Goal: Task Accomplishment & Management: Complete application form

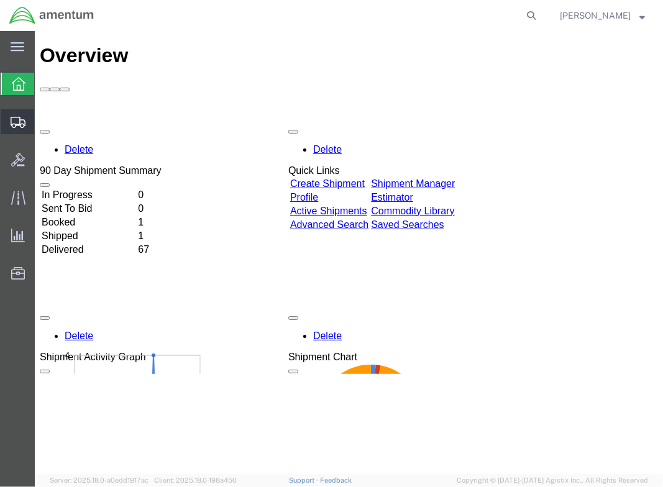
click at [0, 0] on span "Create Shipment" at bounding box center [0, 0] width 0 height 0
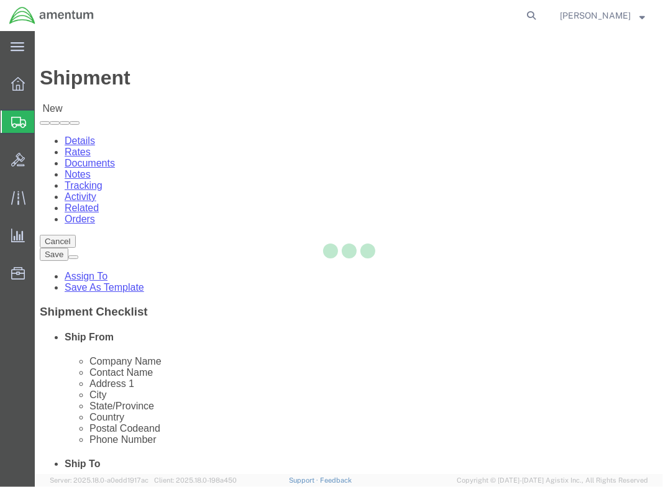
select select
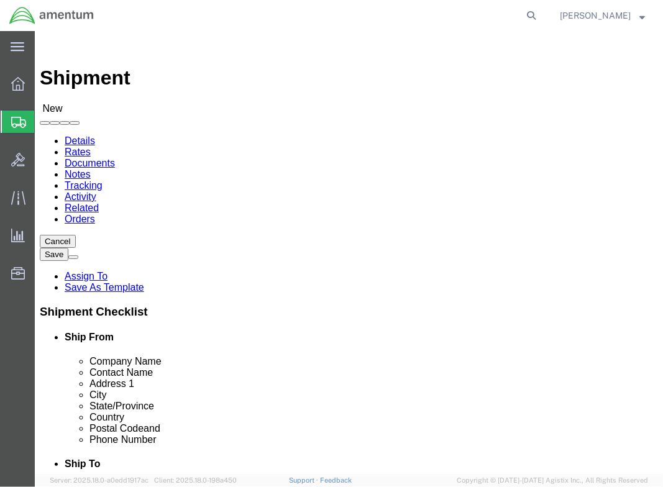
type input "4"
type input "DAA"
select select "42744"
select select "VA"
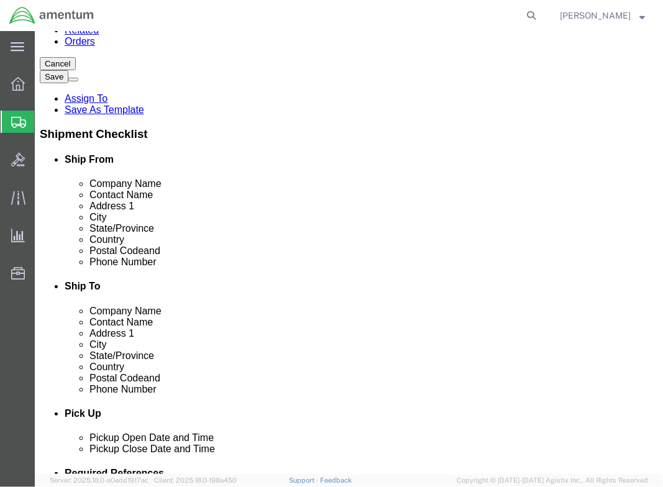
scroll to position [186, 0]
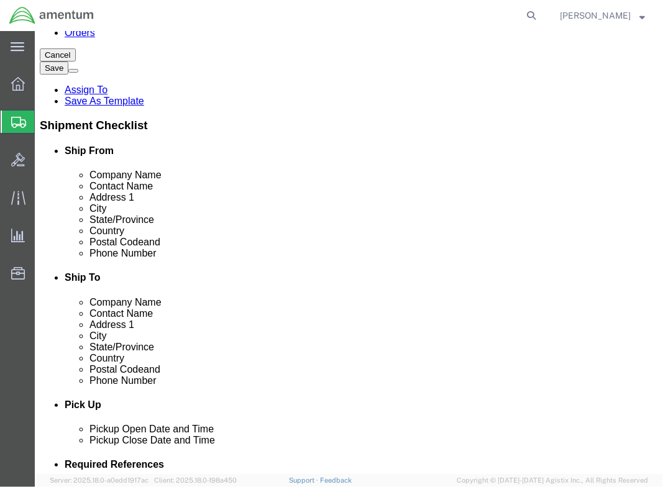
click input "text"
type input "9126044712"
click label
click input "checkbox"
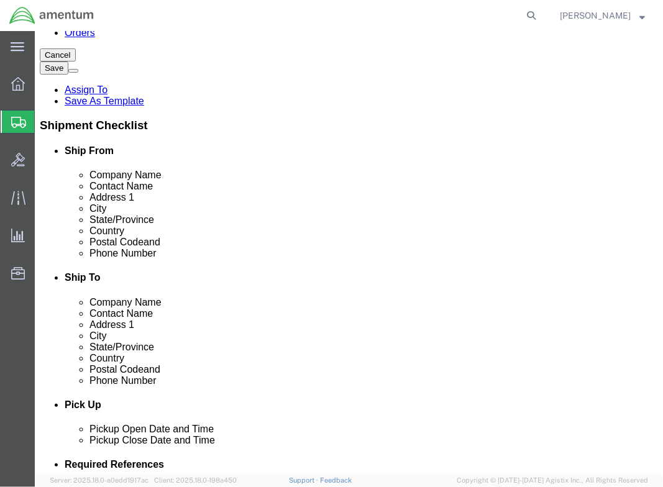
checkbox input "true"
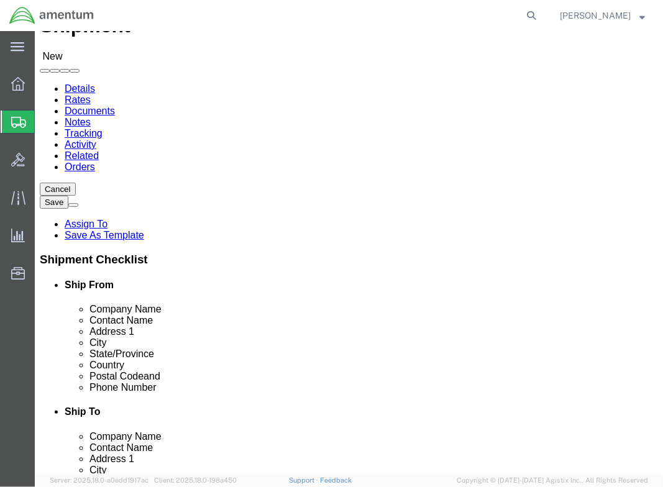
scroll to position [0, 0]
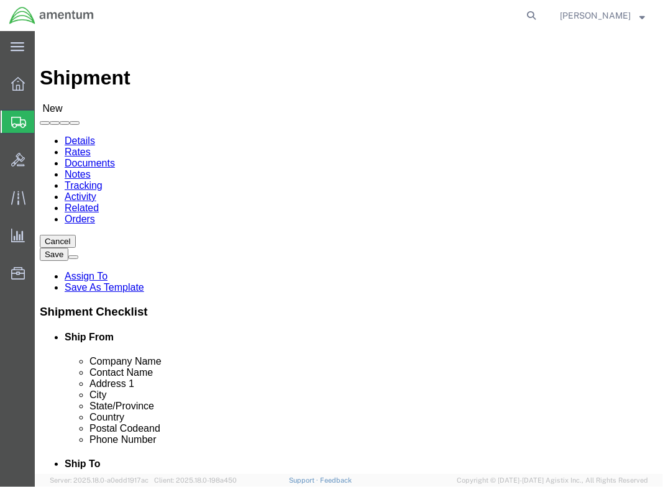
type input "522"
select select "42690"
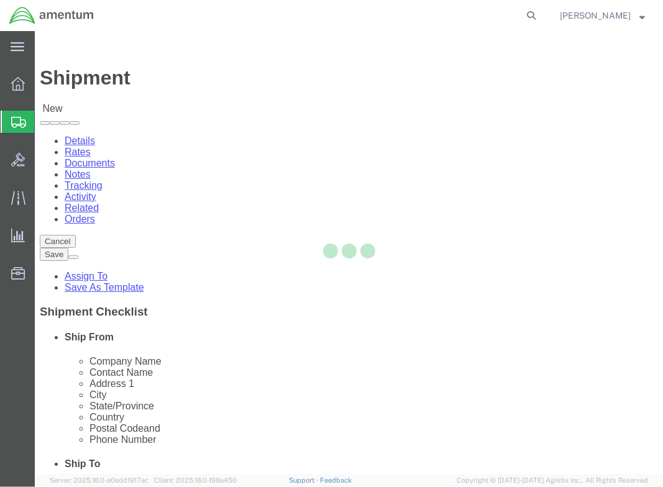
select select "NV"
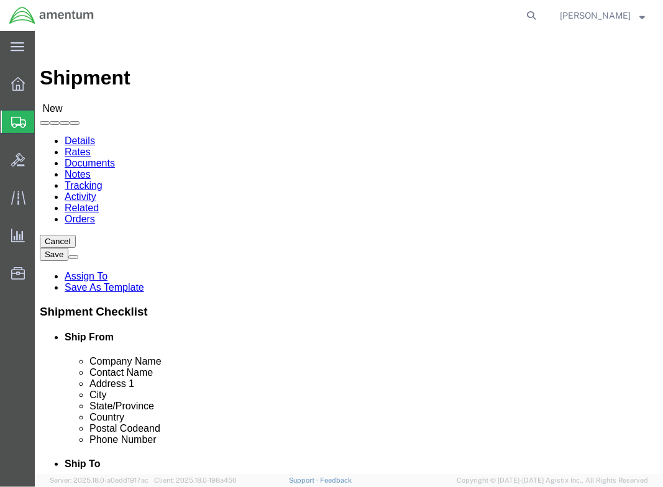
scroll to position [61, 0]
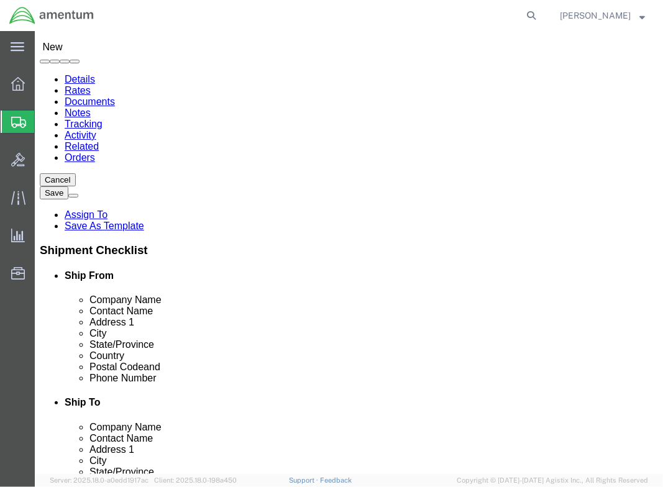
click input "text"
click input "[PERSON_NAME]"
type input "[PERSON_NAME]"
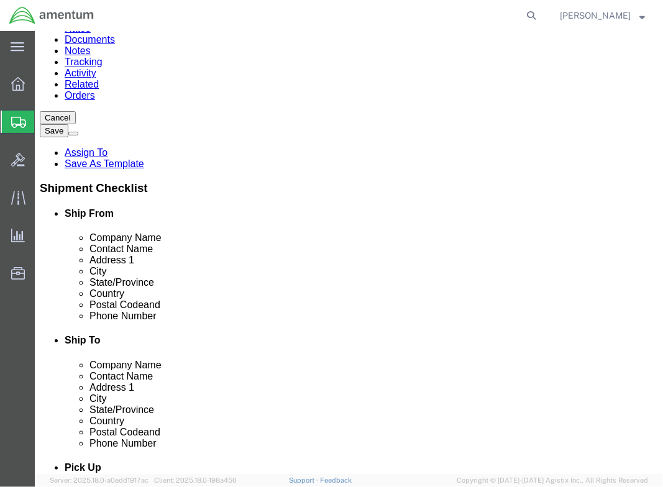
click icon
click input "text"
paste input "[PHONE_NUMBER]"
click span "8"
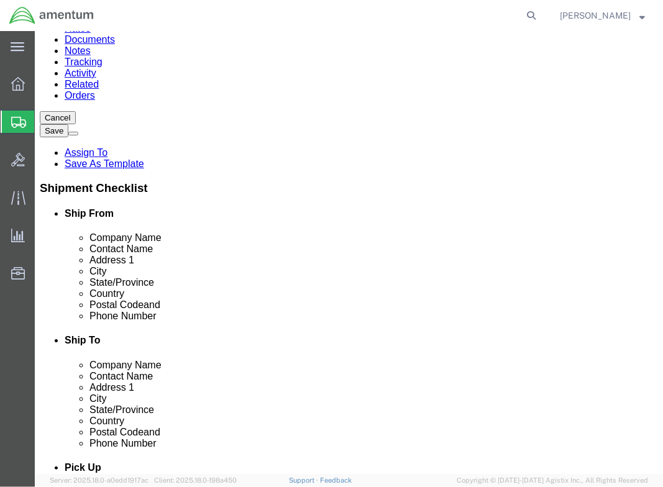
click span "8"
click input "[PHONE_NUMBER]"
click input "714-9"
type input "7142737749"
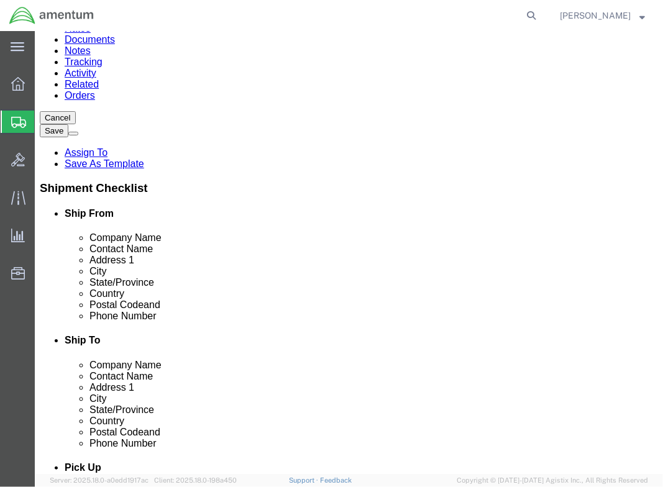
click label
click input "checkbox"
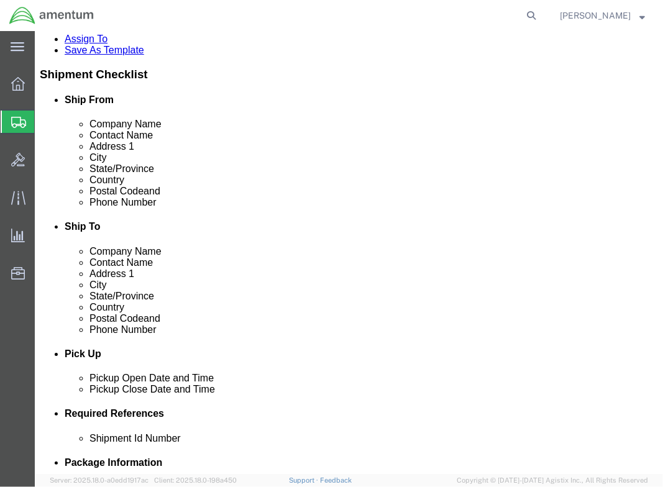
scroll to position [248, 0]
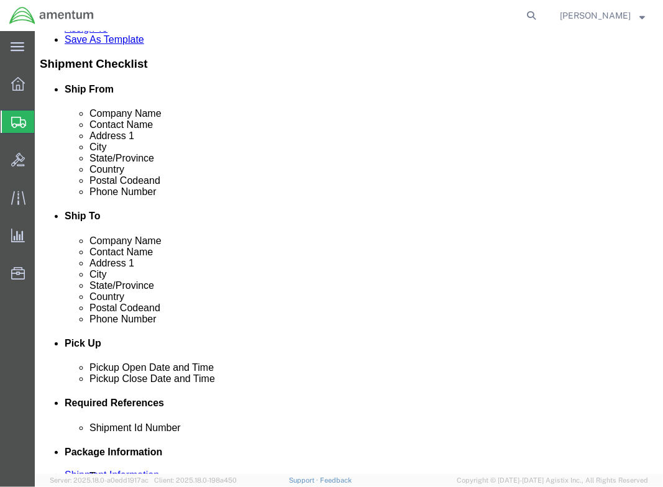
click input "checkbox"
checkbox input "false"
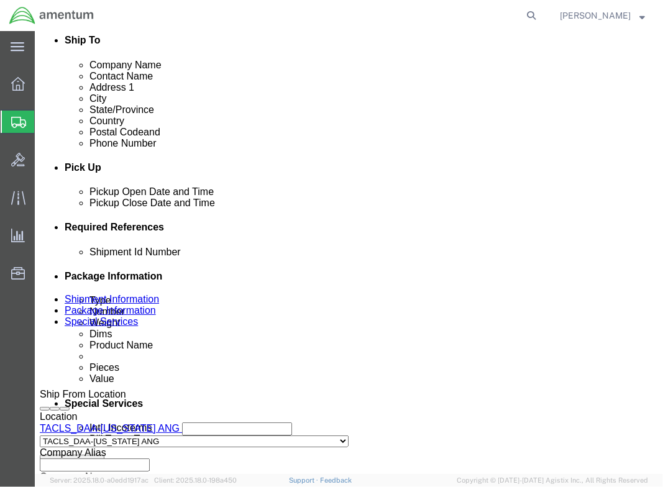
scroll to position [558, 0]
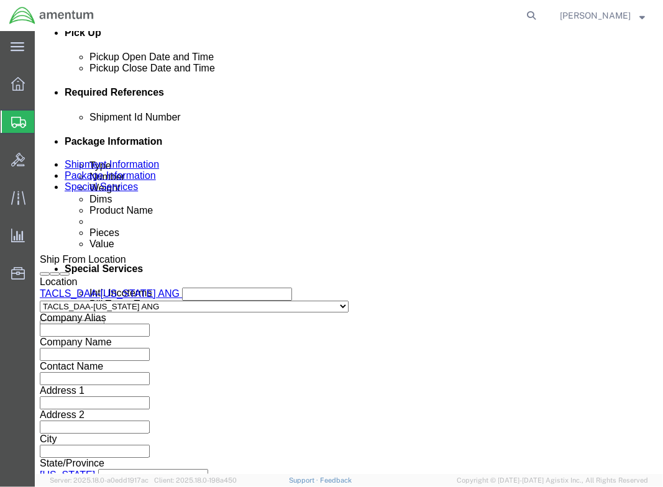
click div
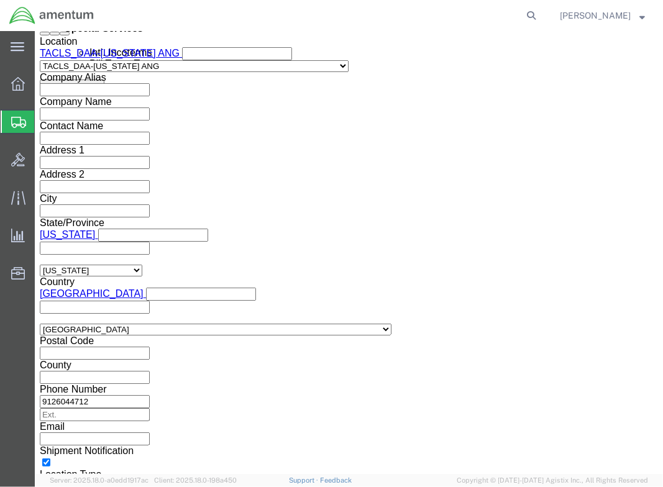
click button "Apply"
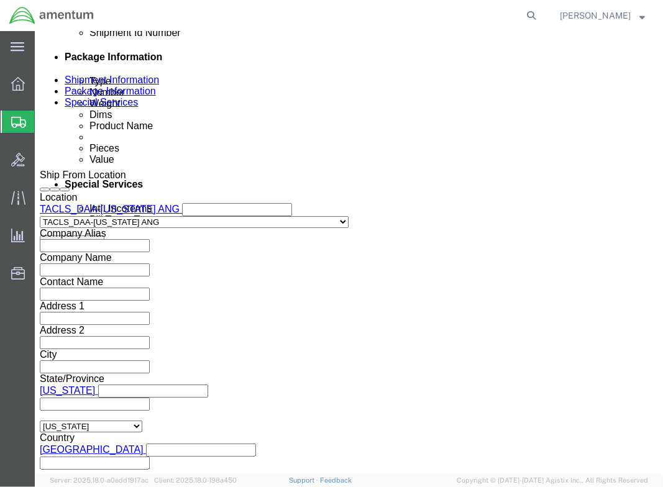
scroll to position [612, 0]
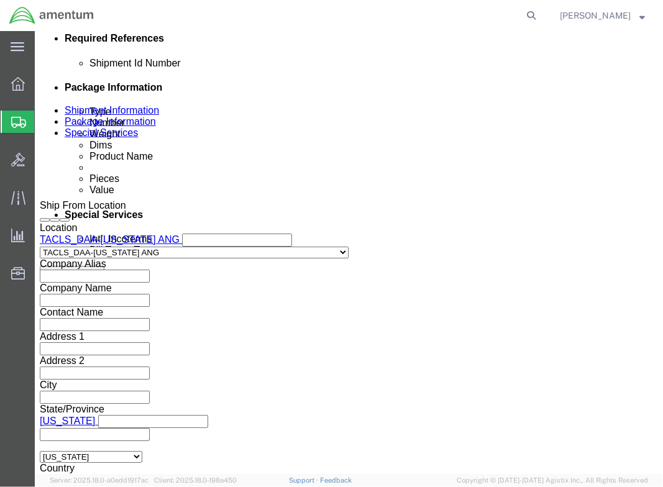
click div
click button "Apply"
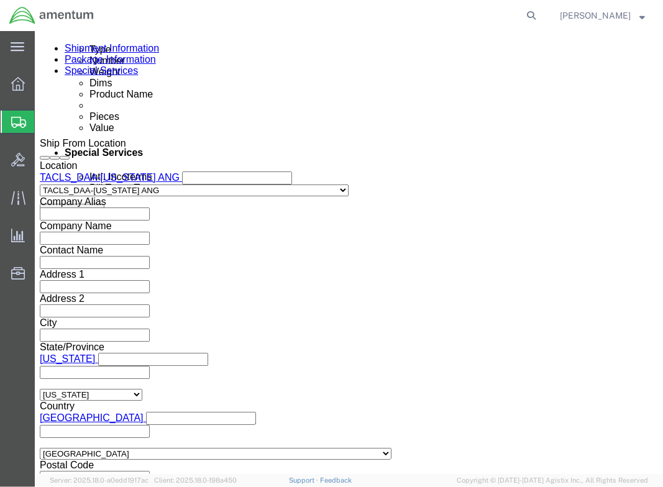
click input "text"
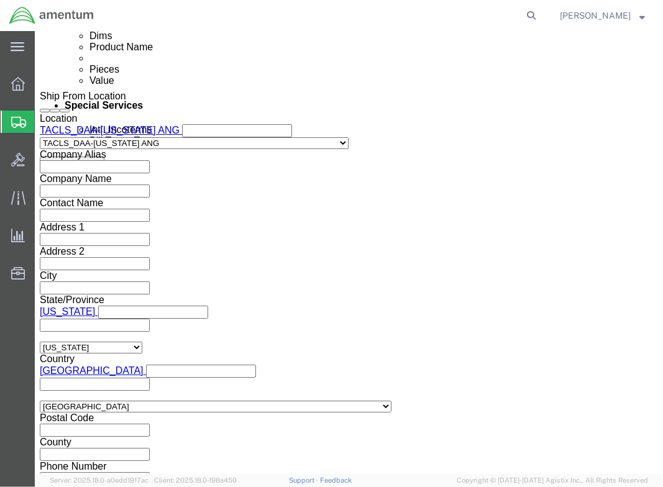
scroll to position [799, 0]
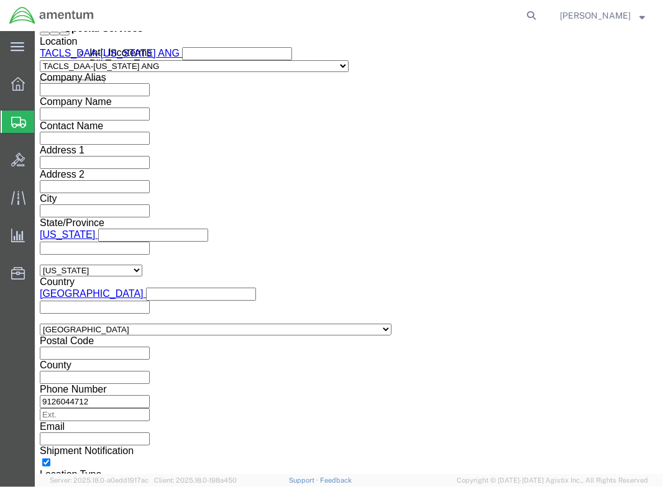
type input "N/A"
click button "Continue"
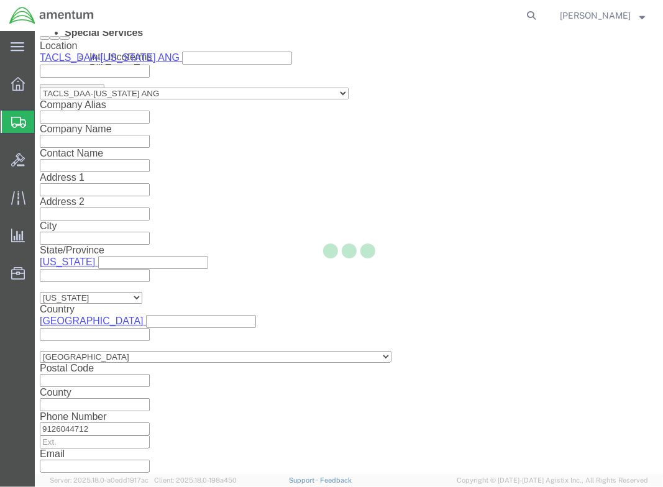
scroll to position [25, 0]
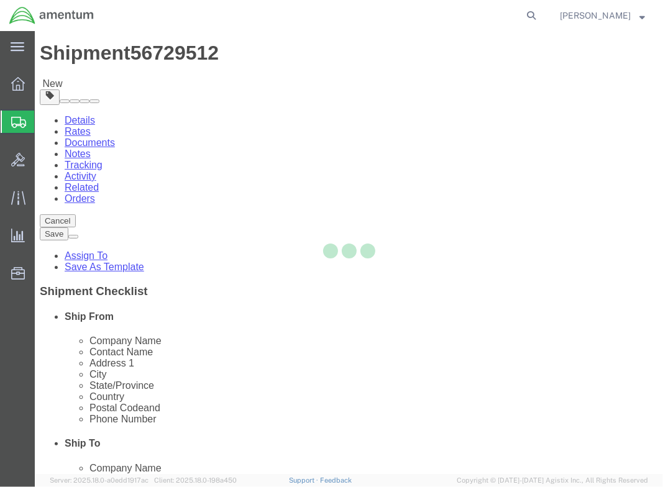
select select "CBOX"
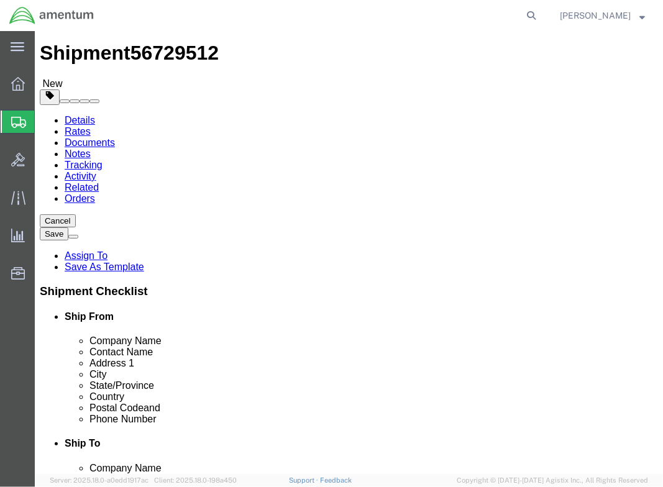
click input "text"
type input "24"
click input "text"
type input "12"
click input "text"
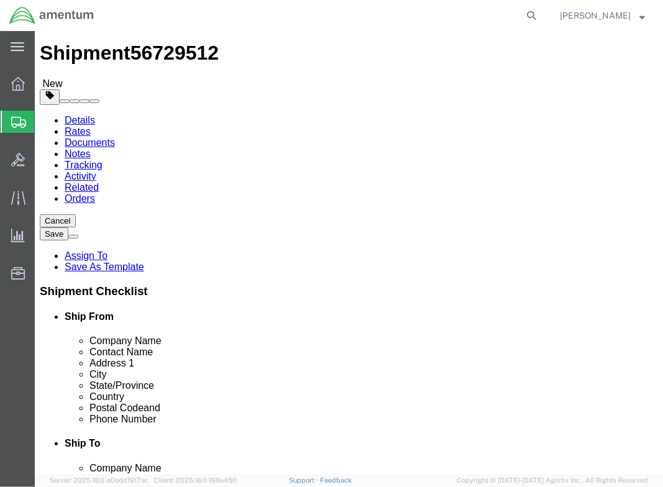
type input "12"
click input "0.00"
drag, startPoint x: 97, startPoint y: 313, endPoint x: 118, endPoint y: 312, distance: 21.1
click input "0.00"
type input "17"
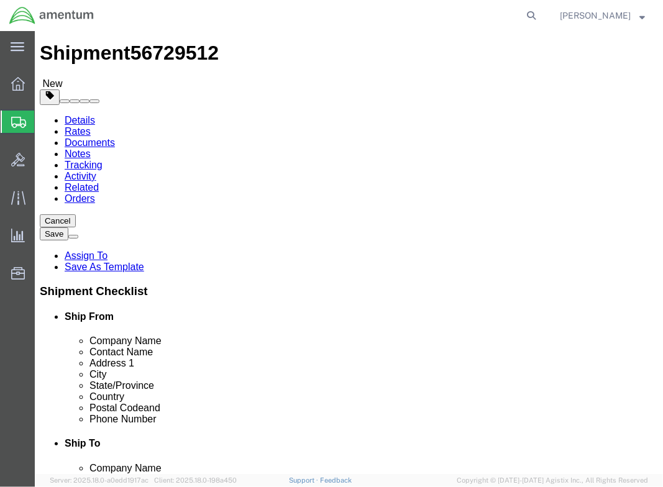
click div "17 Select kgs lbs"
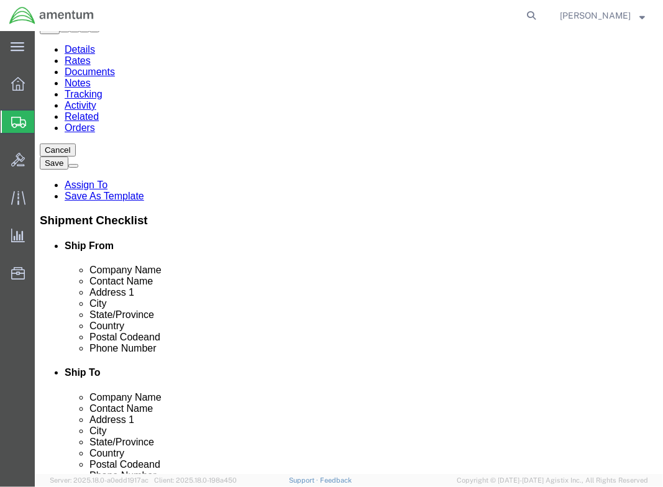
scroll to position [96, 0]
click link "Add Content"
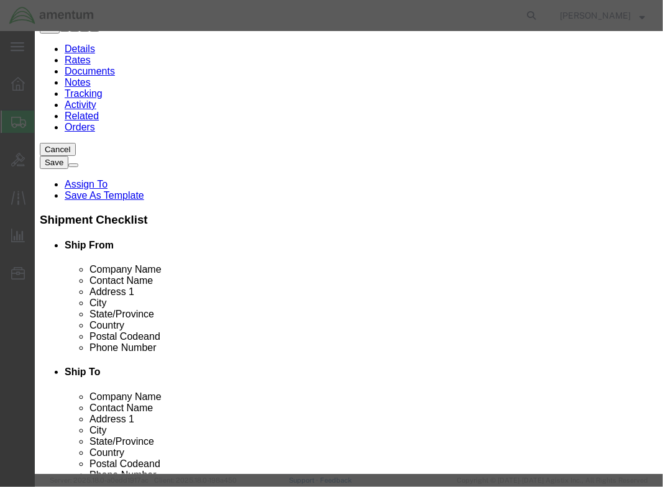
click input "text"
click input "aircraft historical books"
type input "Aircraft historical books"
drag, startPoint x: 147, startPoint y: 119, endPoint x: 139, endPoint y: 119, distance: 7.5
click input "0"
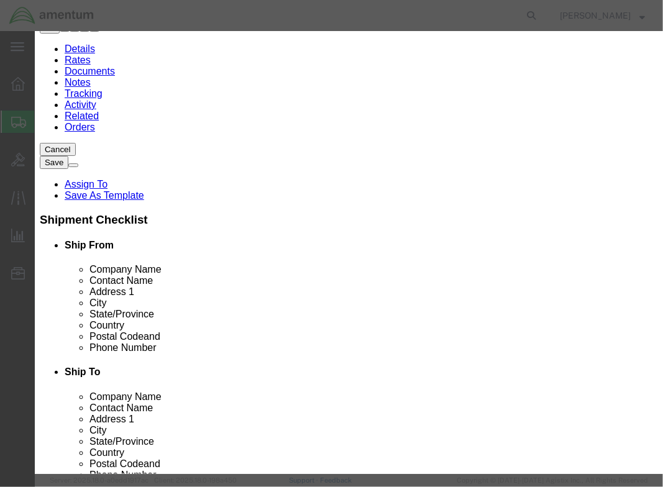
type input "7"
click input "text"
type input "100"
click label "Country Of Origin"
click button "Save & Close"
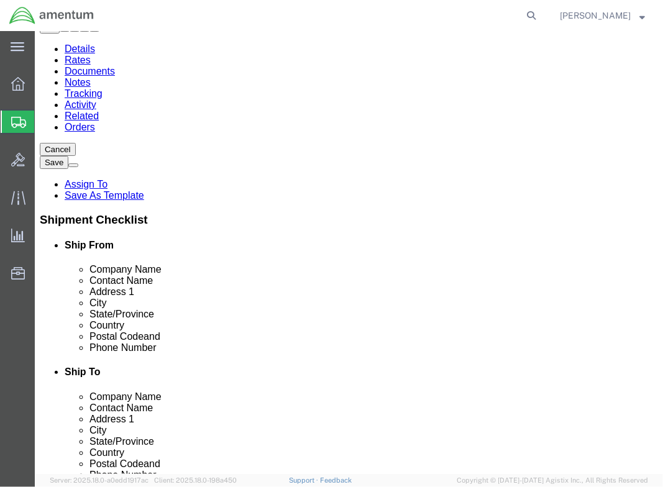
scroll to position [161, 0]
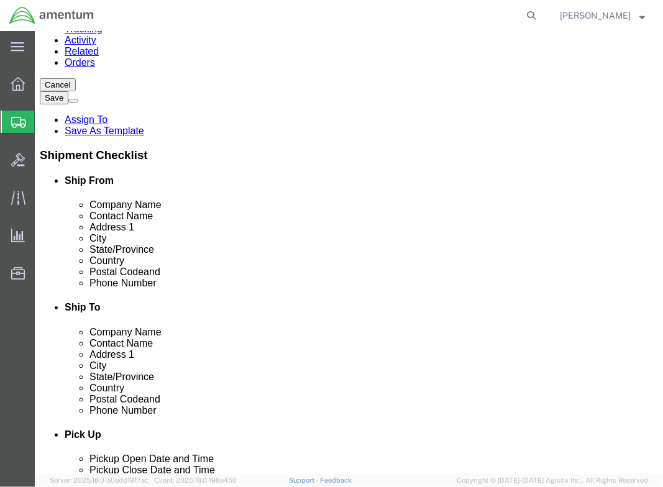
click button "Continue"
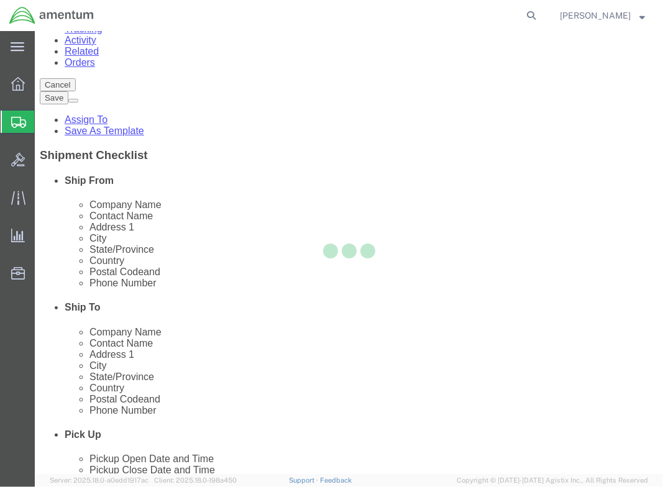
select select
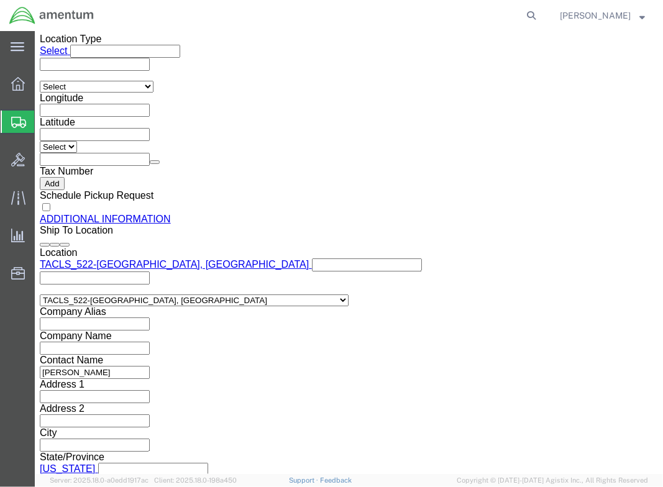
scroll to position [1404, 0]
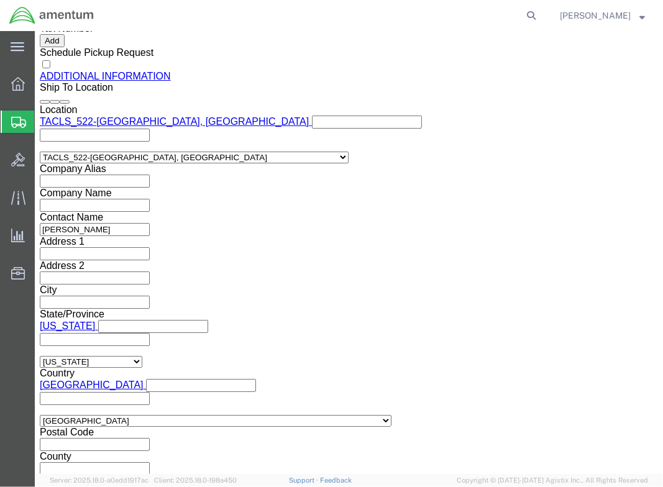
click button "Rate Shipment"
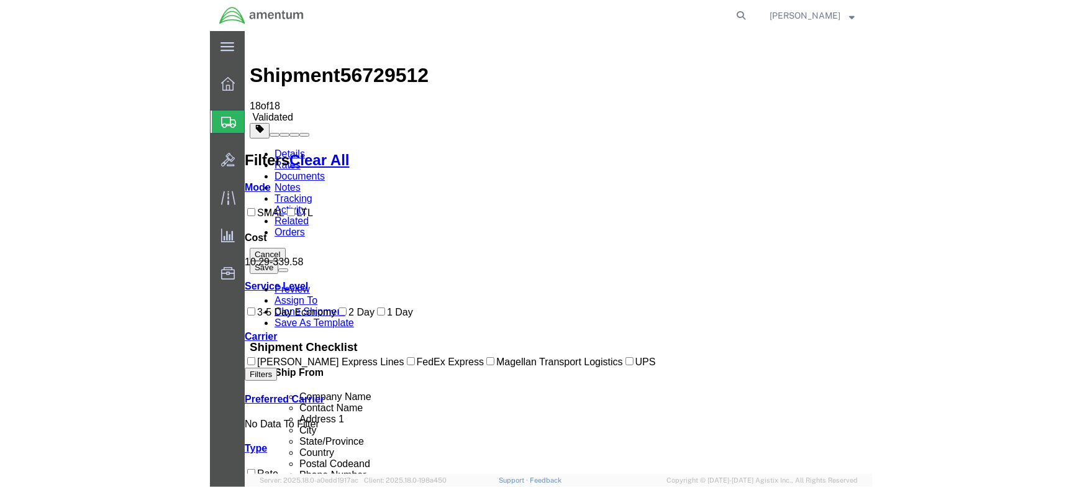
scroll to position [0, 0]
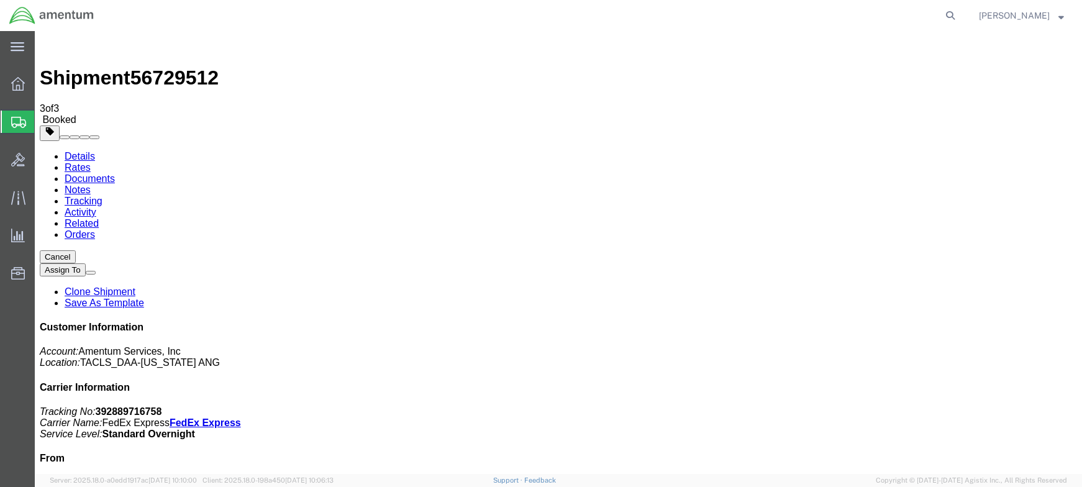
drag, startPoint x: 460, startPoint y: 219, endPoint x: 481, endPoint y: 270, distance: 54.6
drag, startPoint x: 461, startPoint y: 196, endPoint x: 486, endPoint y: 302, distance: 108.9
